Goal: Transaction & Acquisition: Purchase product/service

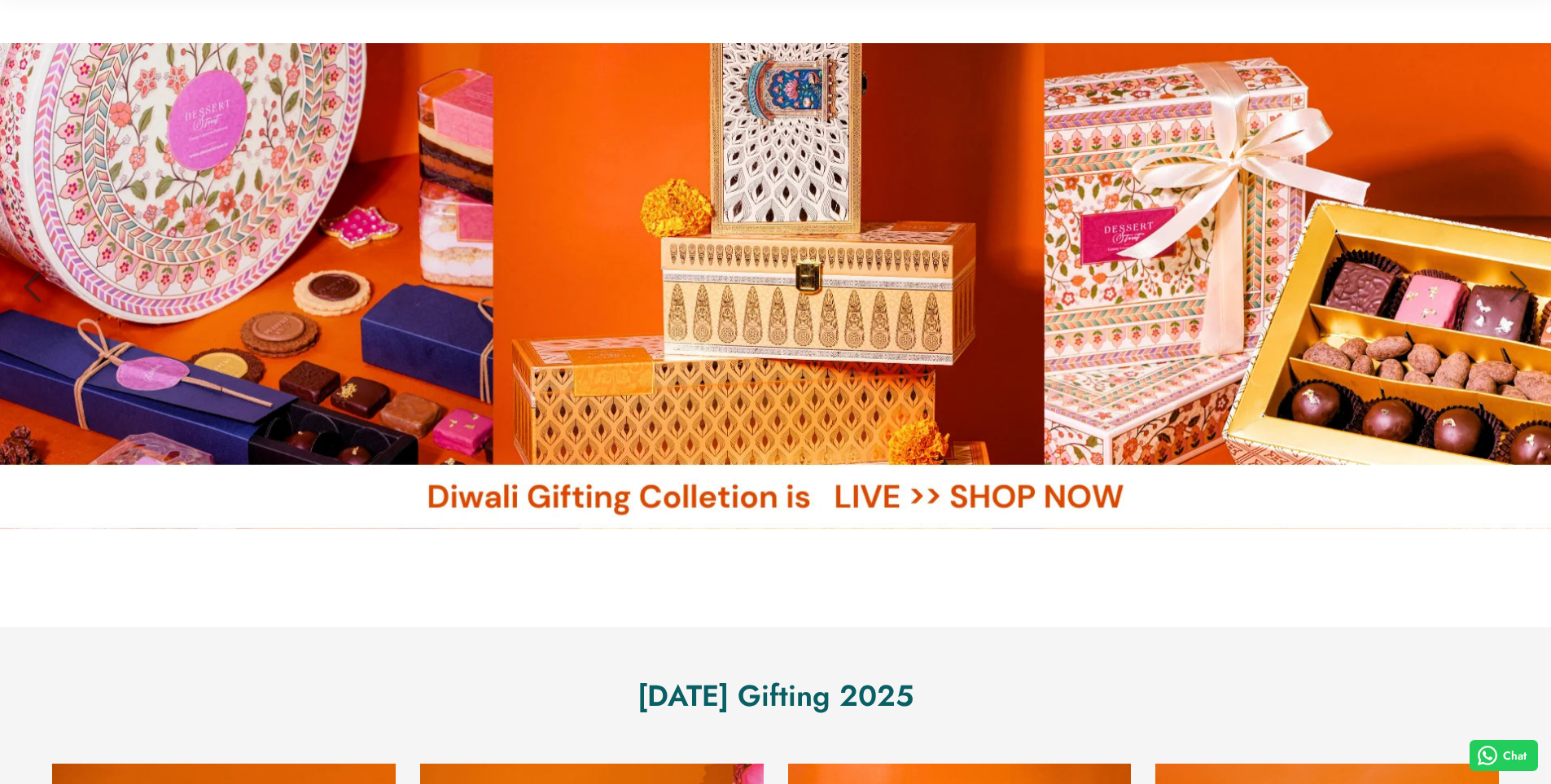
scroll to position [407, 0]
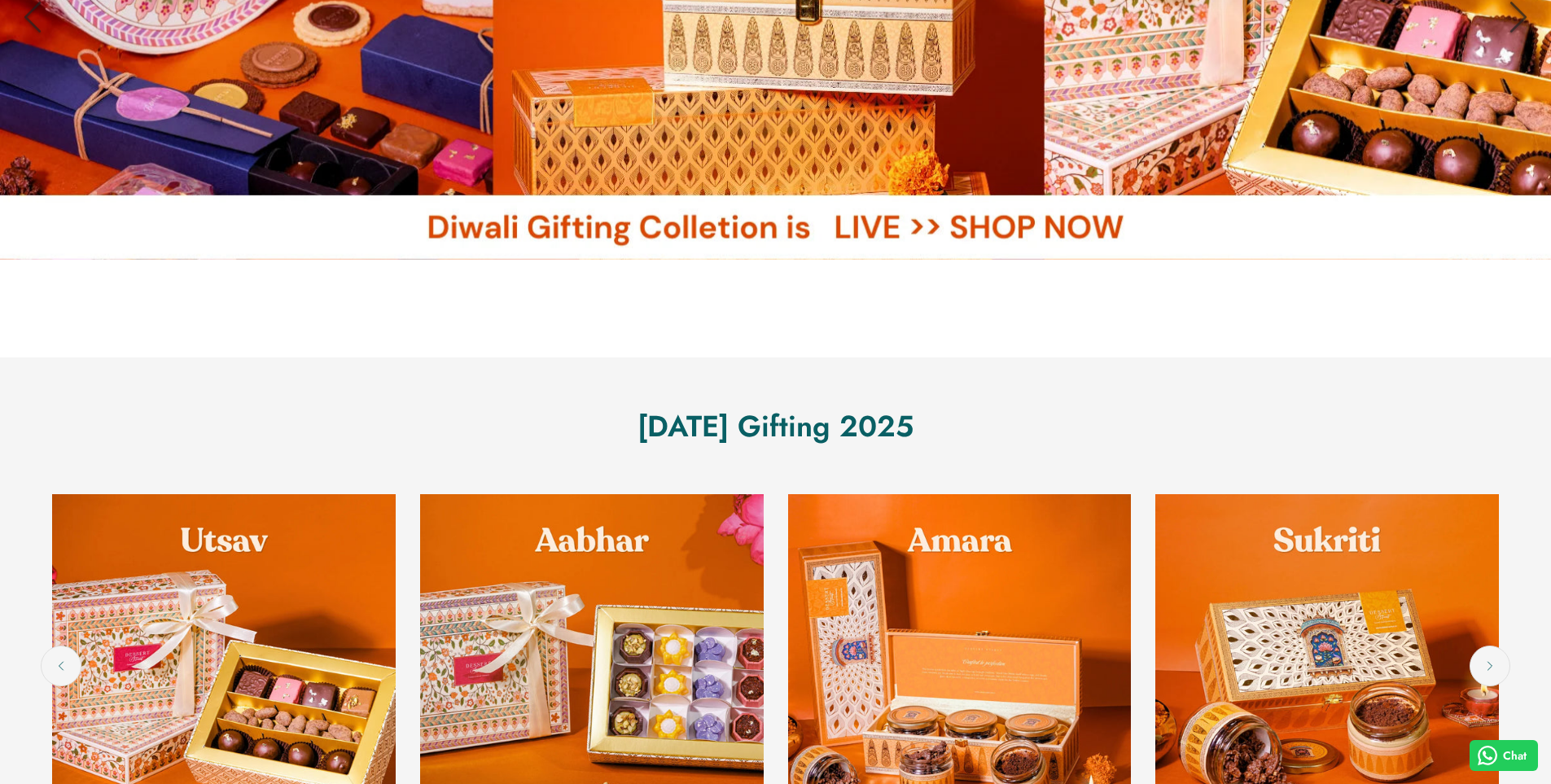
click at [752, 96] on link at bounding box center [775, 16] width 1551 height 486
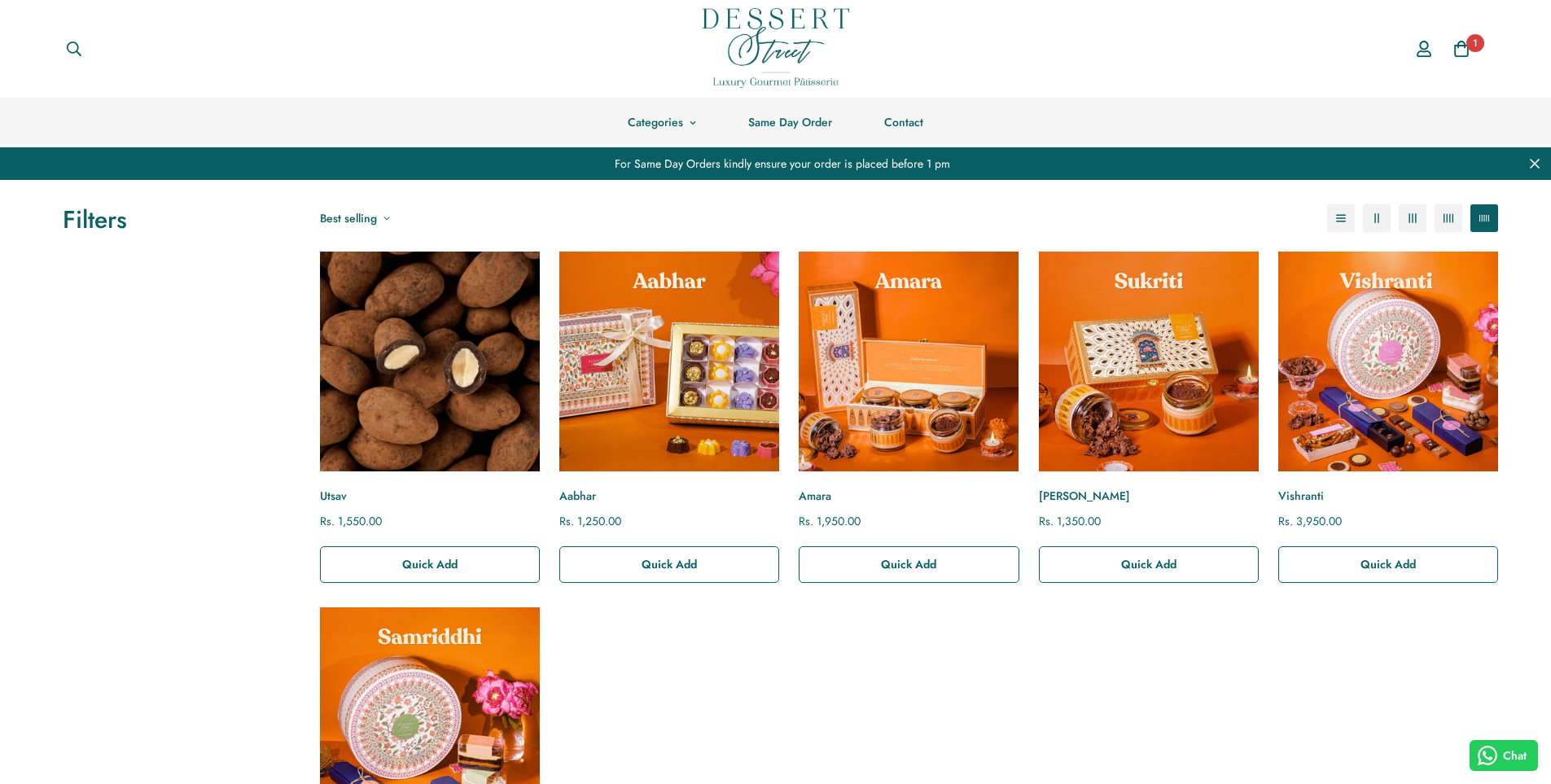
click at [483, 333] on img "Utsav" at bounding box center [429, 361] width 242 height 242
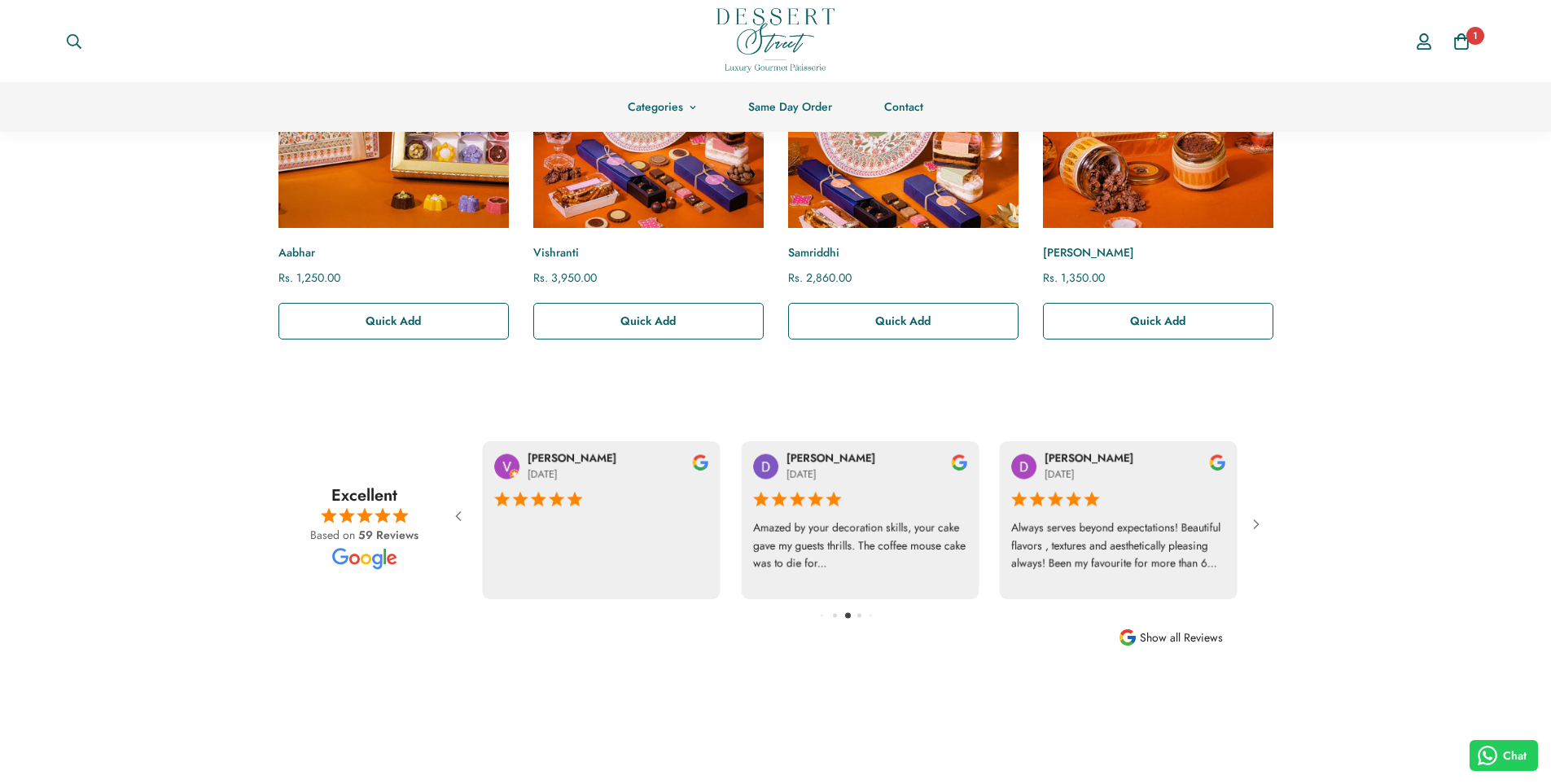
scroll to position [1709, 0]
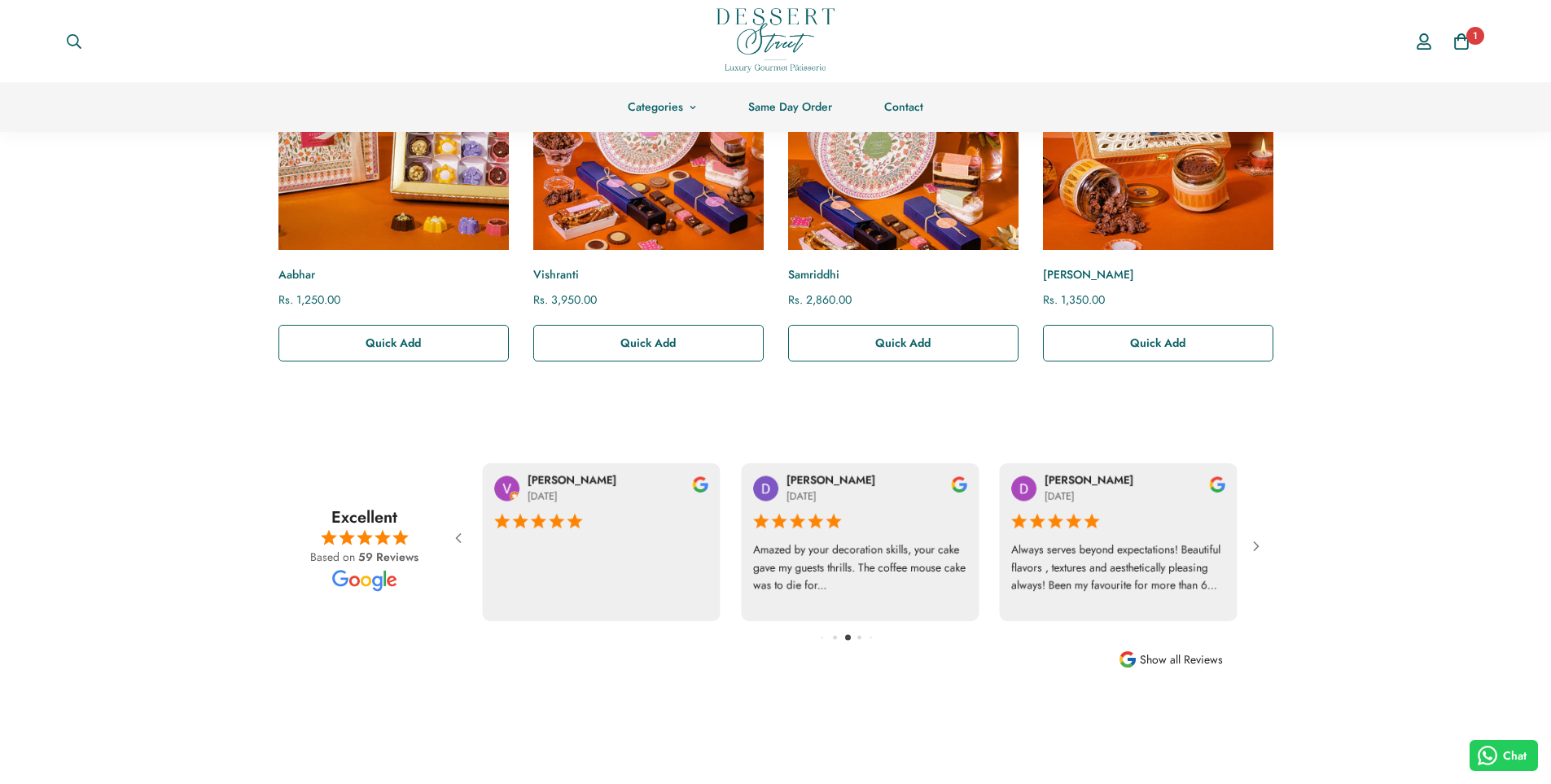
click at [469, 535] on div "[PERSON_NAME] [DATE]" at bounding box center [857, 537] width 814 height 174
click at [463, 536] on icon at bounding box center [458, 537] width 16 height 16
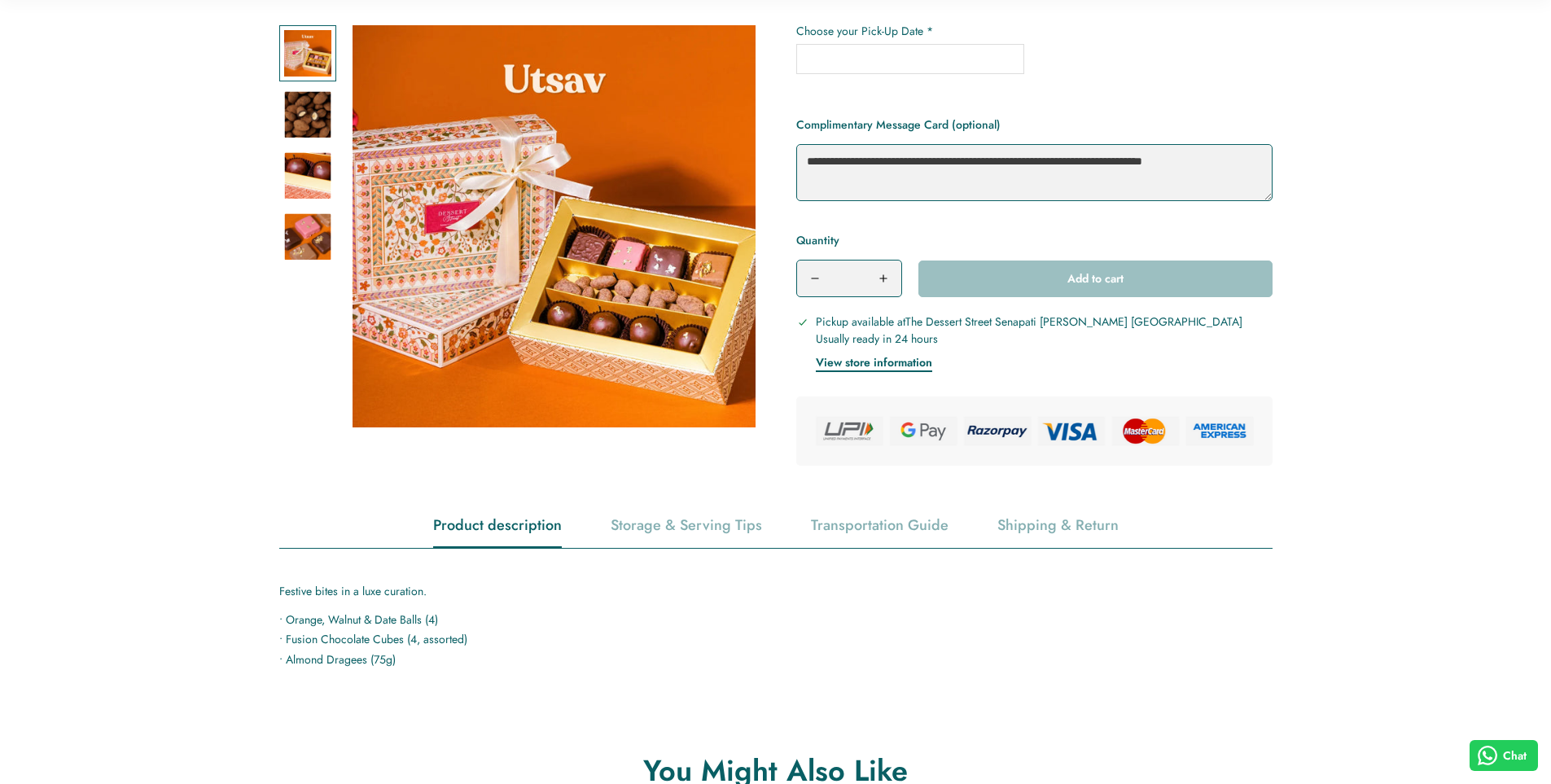
scroll to position [407, 0]
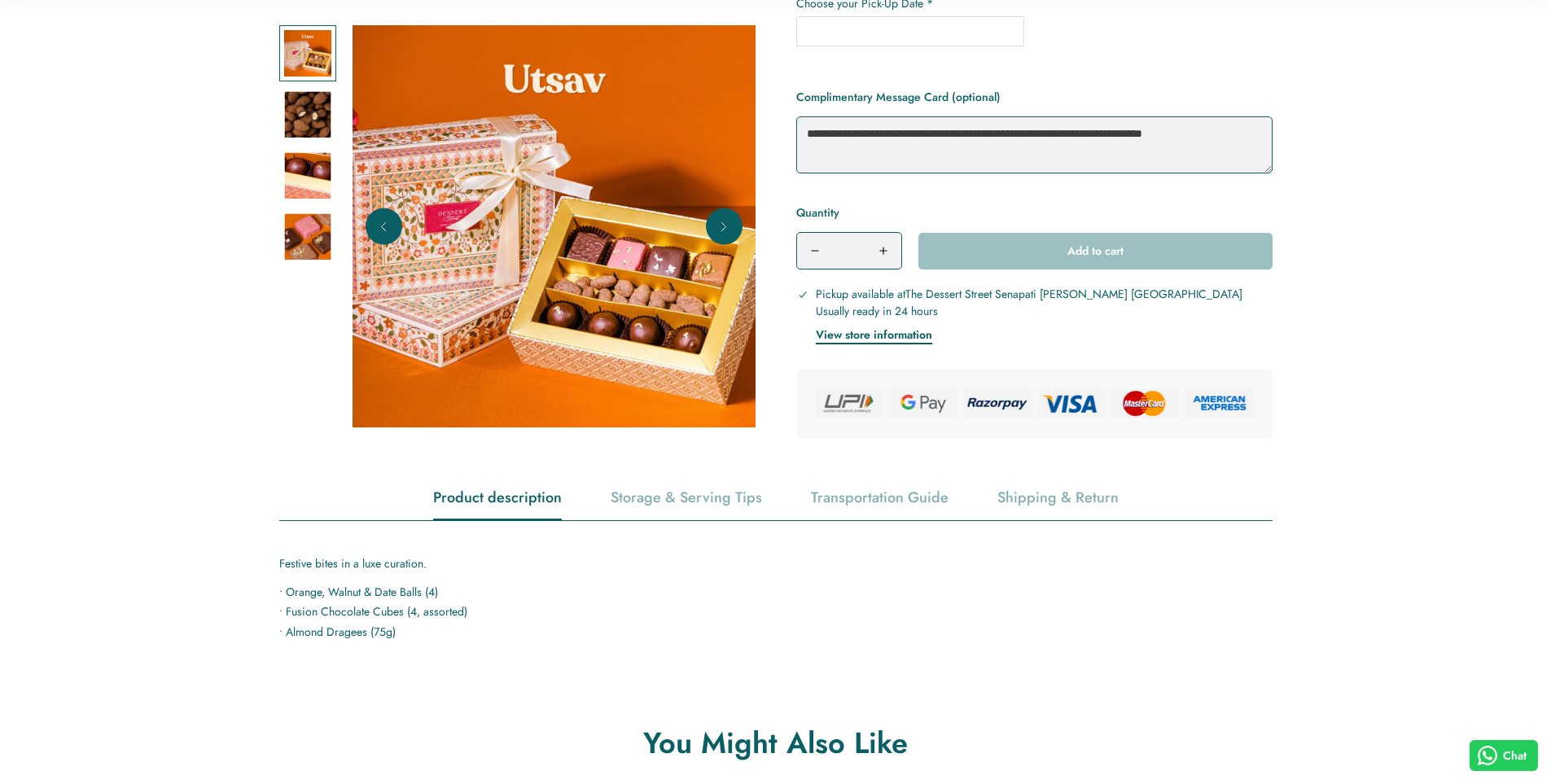
click at [298, 184] on img at bounding box center [307, 175] width 47 height 47
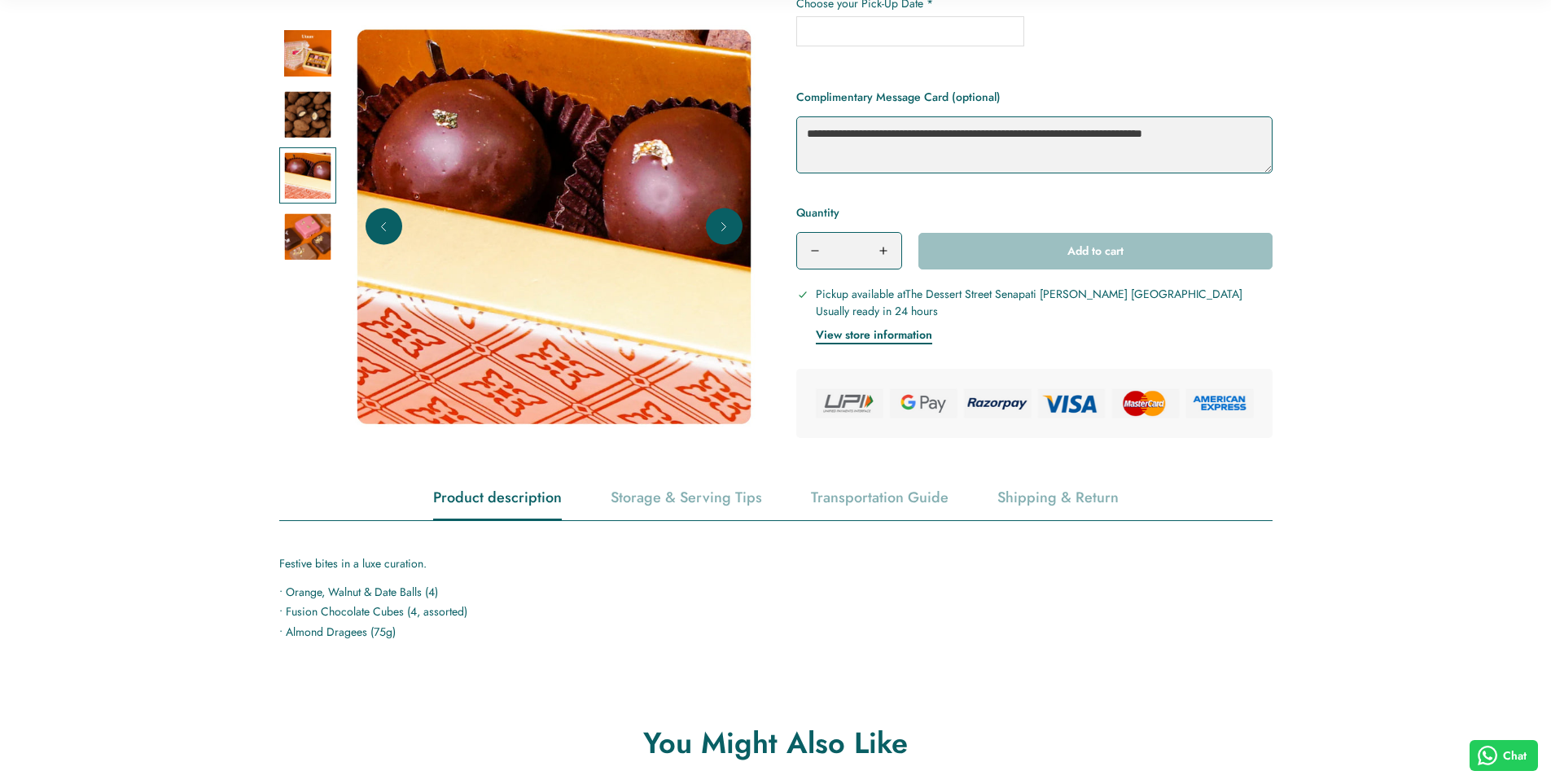
click at [299, 233] on img at bounding box center [307, 236] width 47 height 47
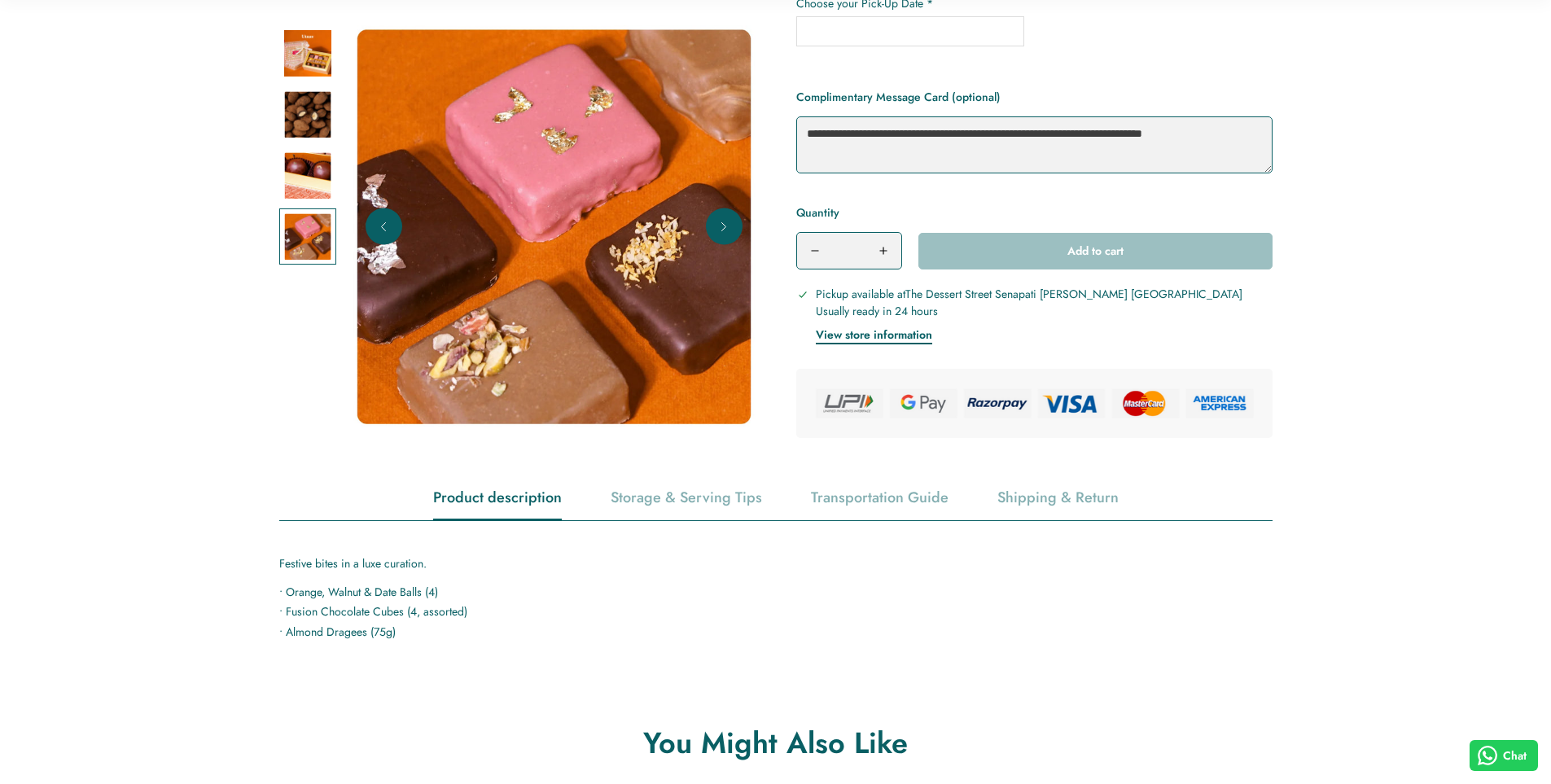
click at [305, 138] on div at bounding box center [308, 114] width 57 height 57
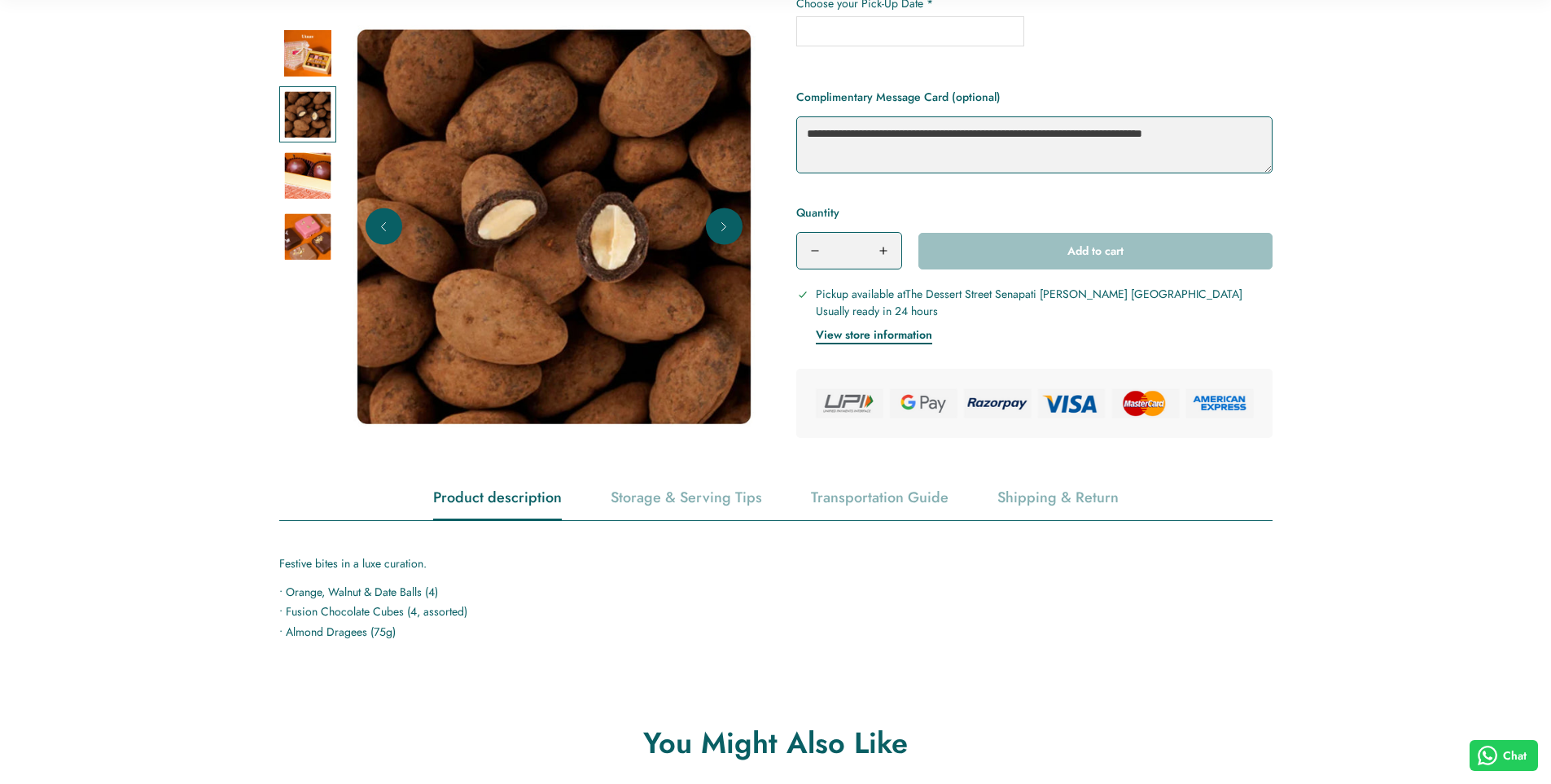
click at [310, 88] on div at bounding box center [308, 114] width 57 height 57
click at [313, 76] on img at bounding box center [307, 53] width 47 height 47
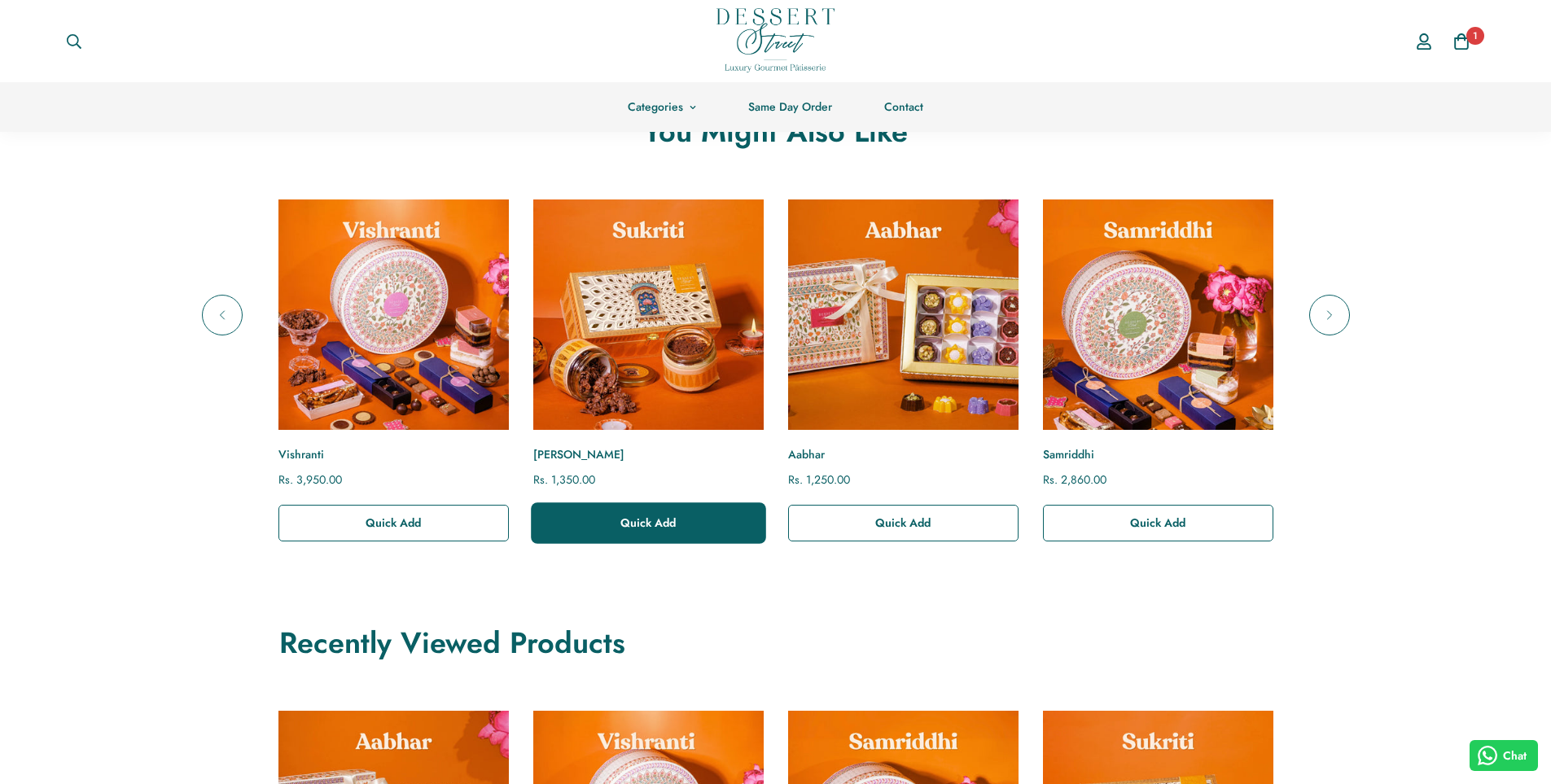
scroll to position [976, 0]
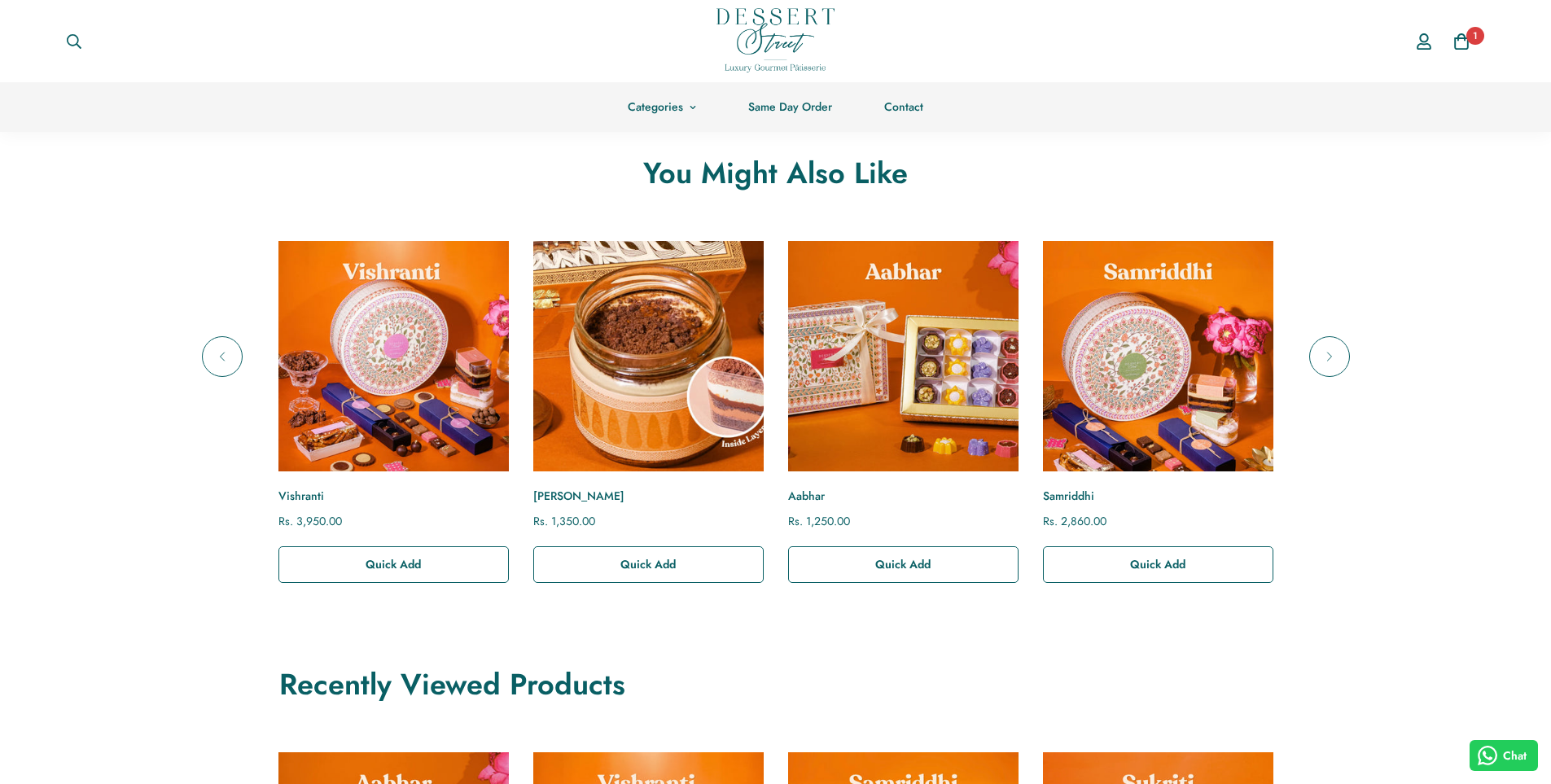
click at [621, 371] on img "Sukriti" at bounding box center [647, 356] width 254 height 253
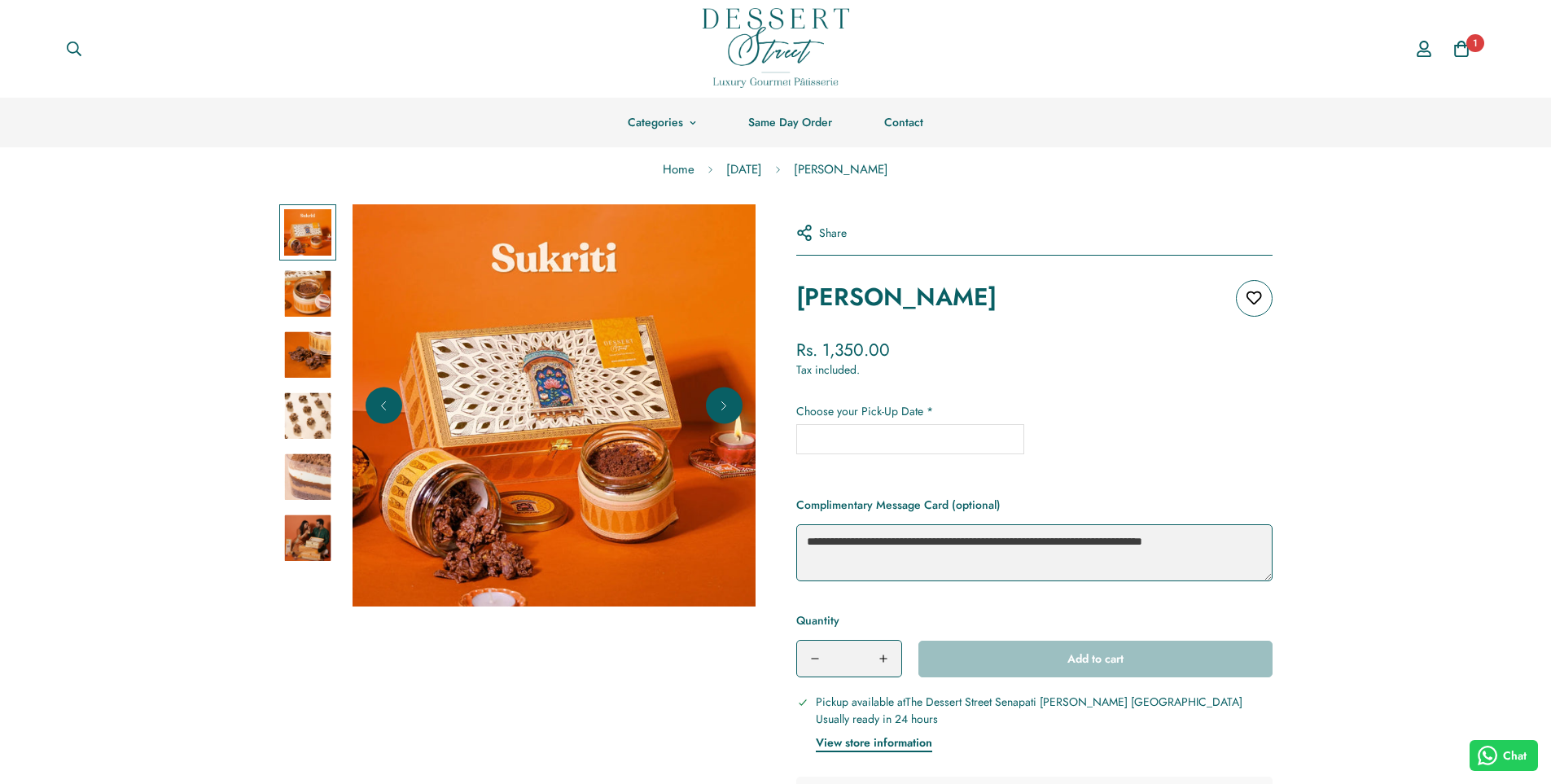
click at [303, 316] on img at bounding box center [307, 294] width 47 height 47
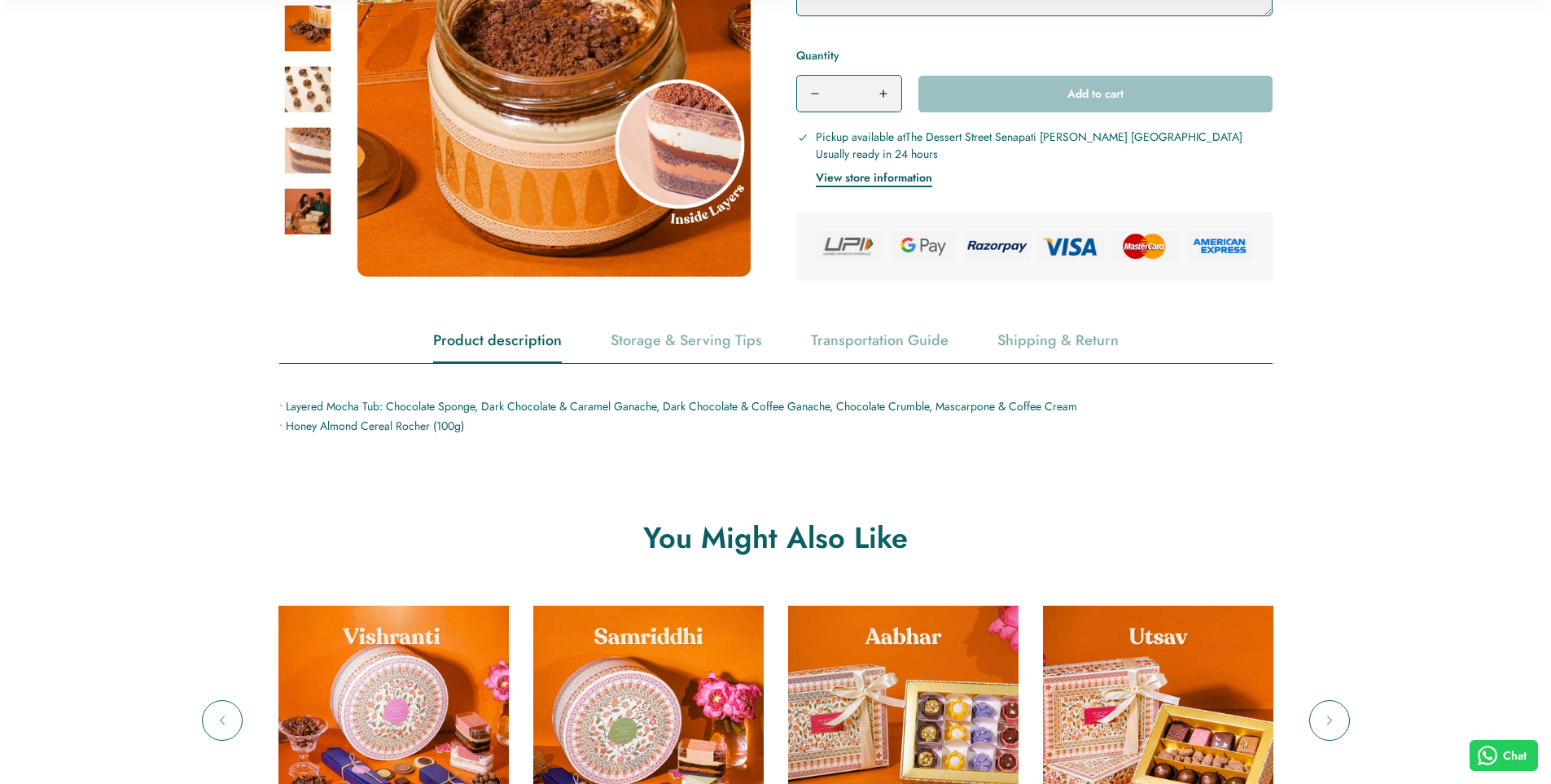
scroll to position [570, 0]
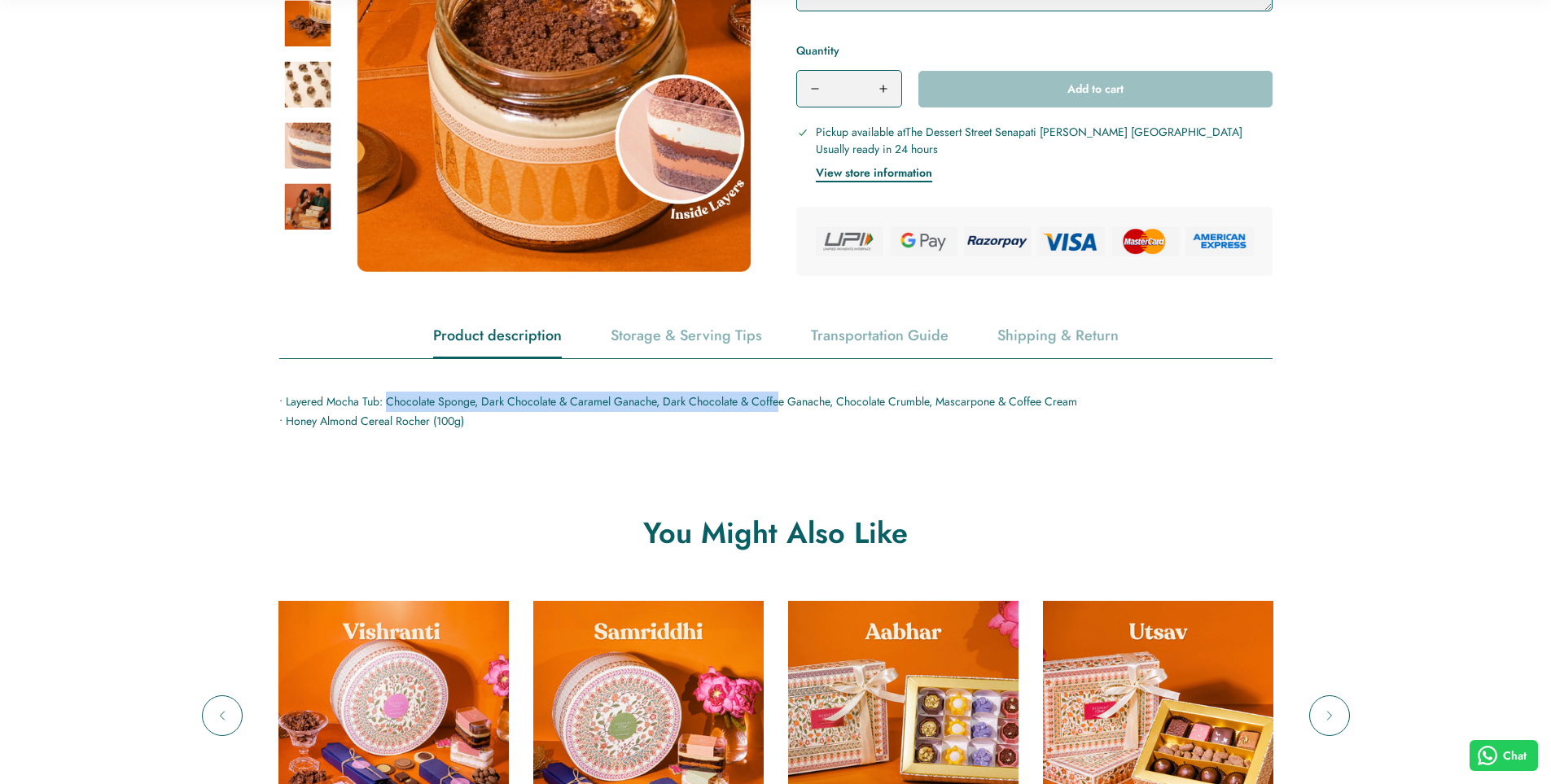
drag, startPoint x: 386, startPoint y: 404, endPoint x: 780, endPoint y: 405, distance: 394.0
click at [780, 405] on p "• Layered Mocha Tub: Chocolate Sponge, Dark Chocolate & Caramel Ganache, Dark C…" at bounding box center [776, 411] width 993 height 40
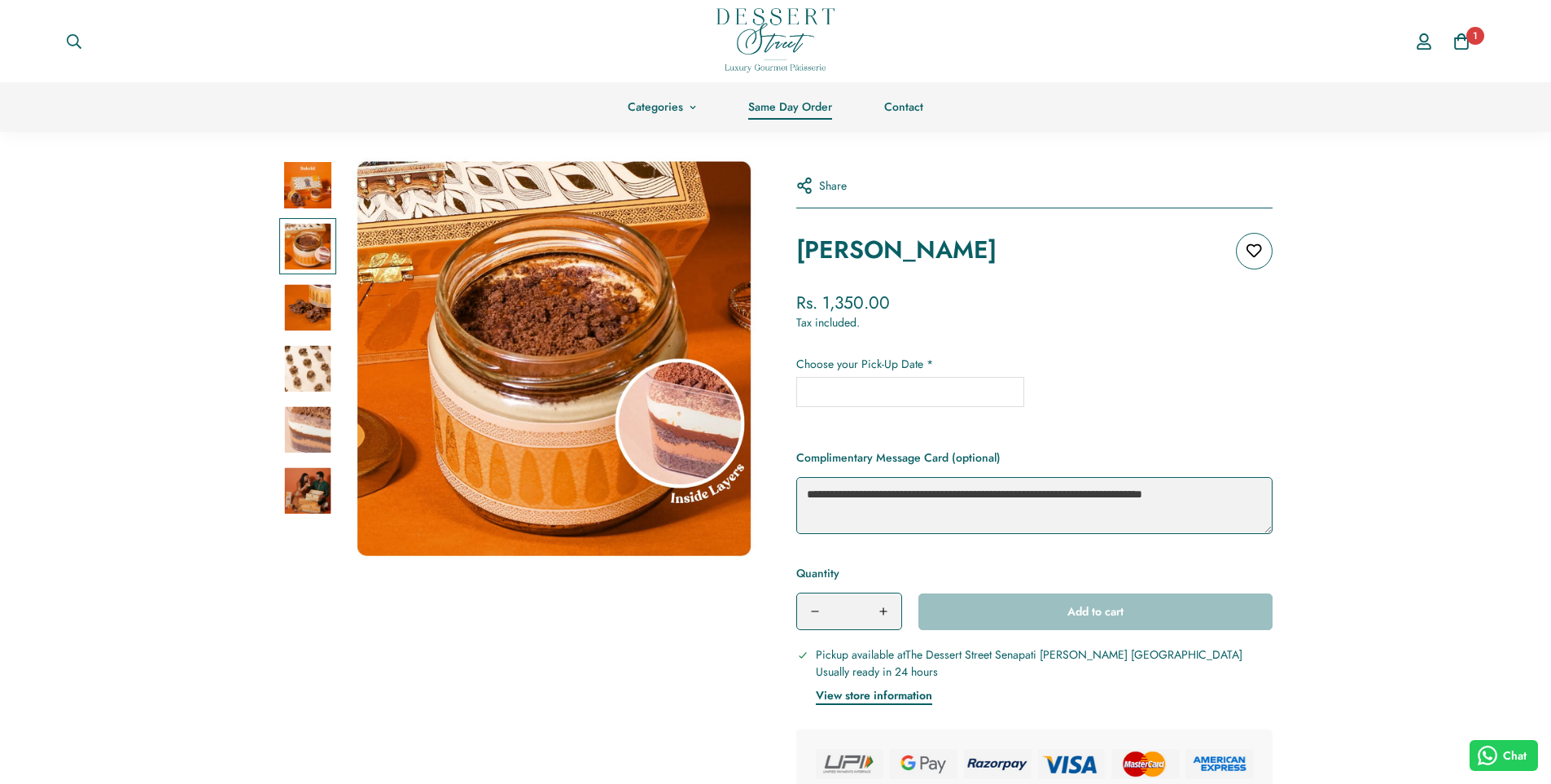
scroll to position [0, 0]
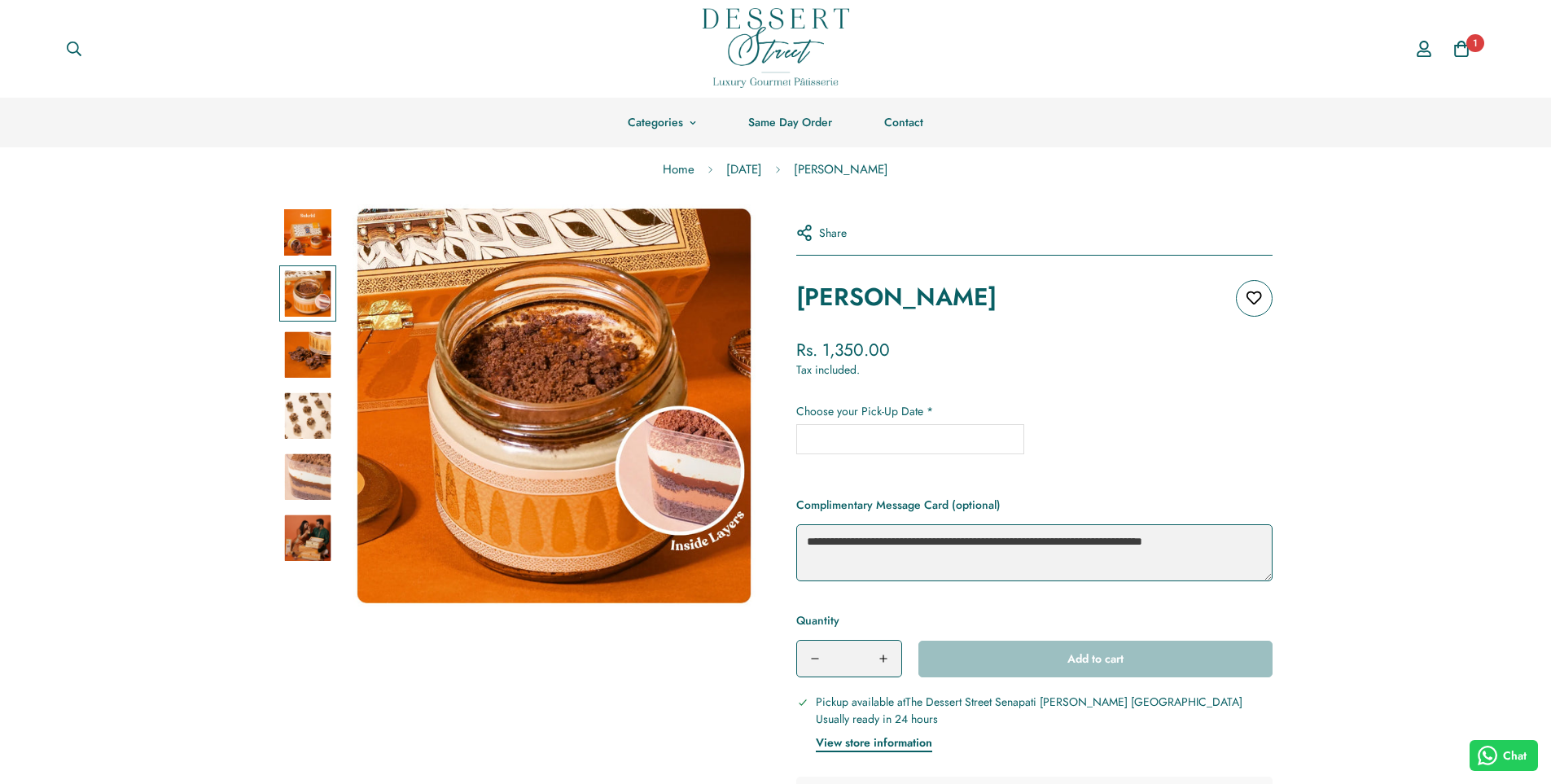
click at [775, 76] on img at bounding box center [776, 48] width 147 height 80
